Goal: Complete application form: Complete application form

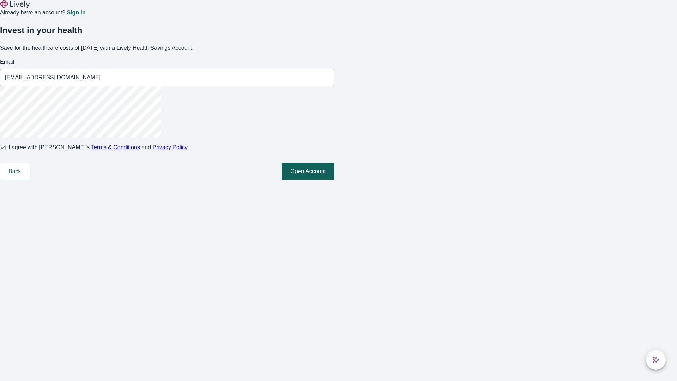
click at [334, 180] on button "Open Account" at bounding box center [308, 171] width 53 height 17
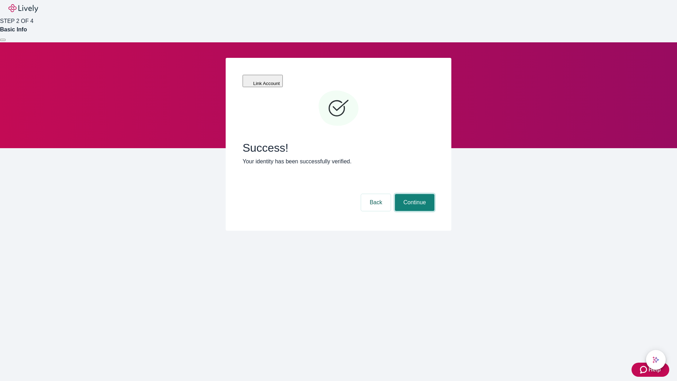
click at [414, 194] on button "Continue" at bounding box center [415, 202] width 40 height 17
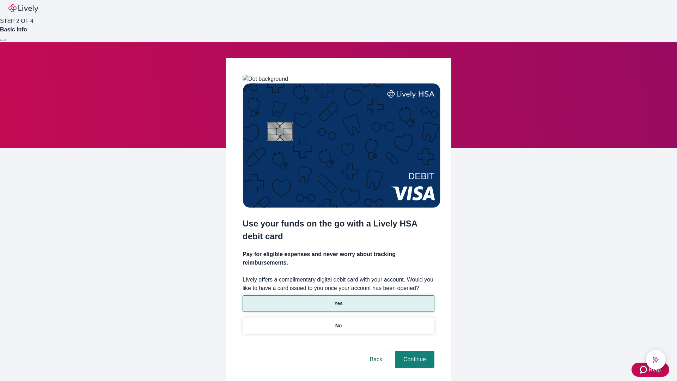
click at [338, 300] on p "Yes" at bounding box center [338, 303] width 8 height 7
click at [414, 351] on button "Continue" at bounding box center [415, 359] width 40 height 17
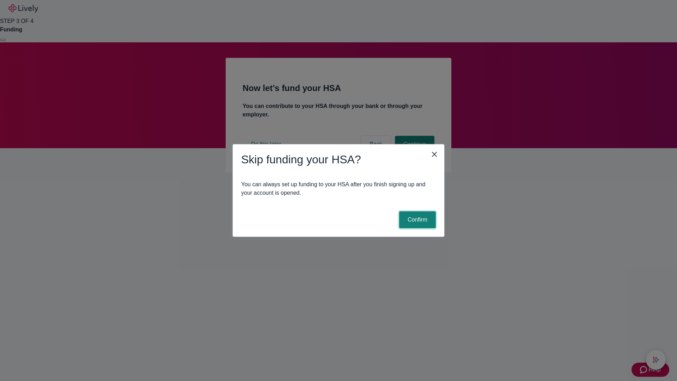
click at [417, 220] on button "Confirm" at bounding box center [417, 219] width 37 height 17
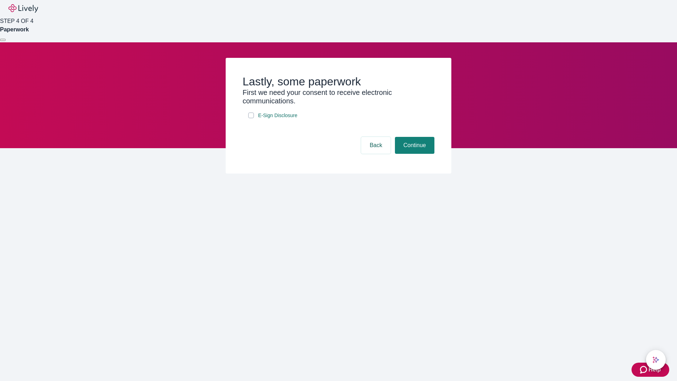
click at [251, 118] on input "E-Sign Disclosure" at bounding box center [251, 116] width 6 height 6
checkbox input "true"
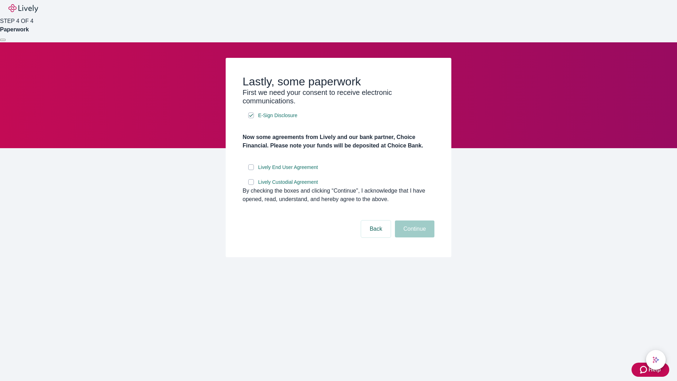
click at [251, 170] on input "Lively End User Agreement" at bounding box center [251, 167] width 6 height 6
checkbox input "true"
click at [251, 185] on input "Lively Custodial Agreement" at bounding box center [251, 182] width 6 height 6
checkbox input "true"
click at [414, 237] on button "Continue" at bounding box center [415, 228] width 40 height 17
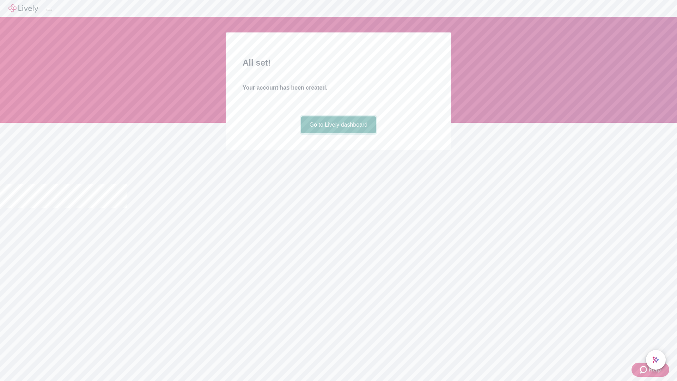
click at [338, 133] on link "Go to Lively dashboard" at bounding box center [338, 124] width 75 height 17
